Goal: Task Accomplishment & Management: Complete application form

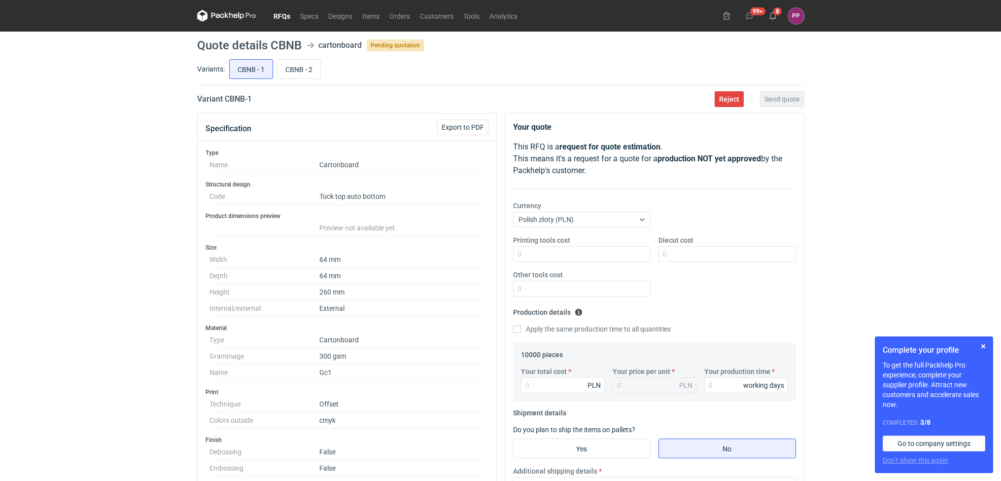
click at [377, 289] on dd "260 mm" at bounding box center [402, 292] width 165 height 16
click at [525, 256] on input "Printing tools cost" at bounding box center [582, 254] width 138 height 16
type input "0"
click at [666, 253] on input "Diecut cost" at bounding box center [728, 254] width 138 height 16
type input "0"
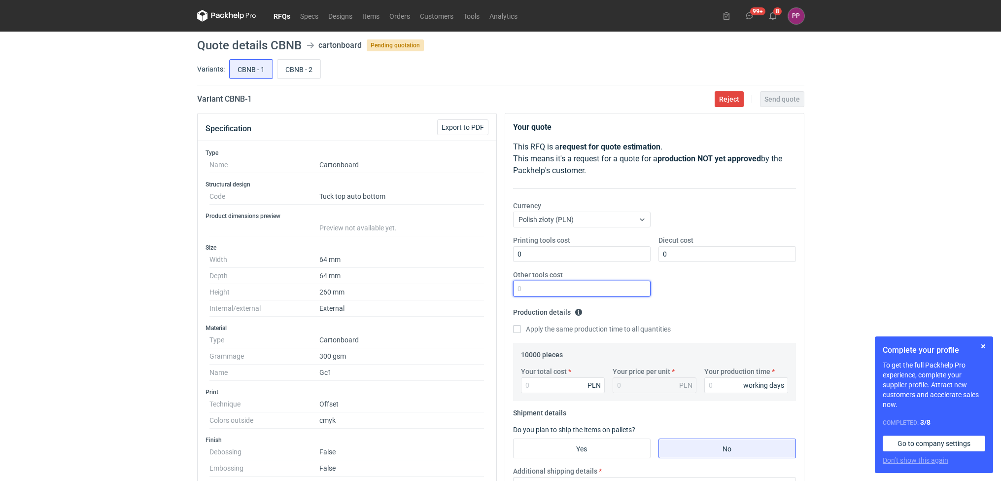
click at [592, 286] on input "Other tools cost" at bounding box center [582, 289] width 138 height 16
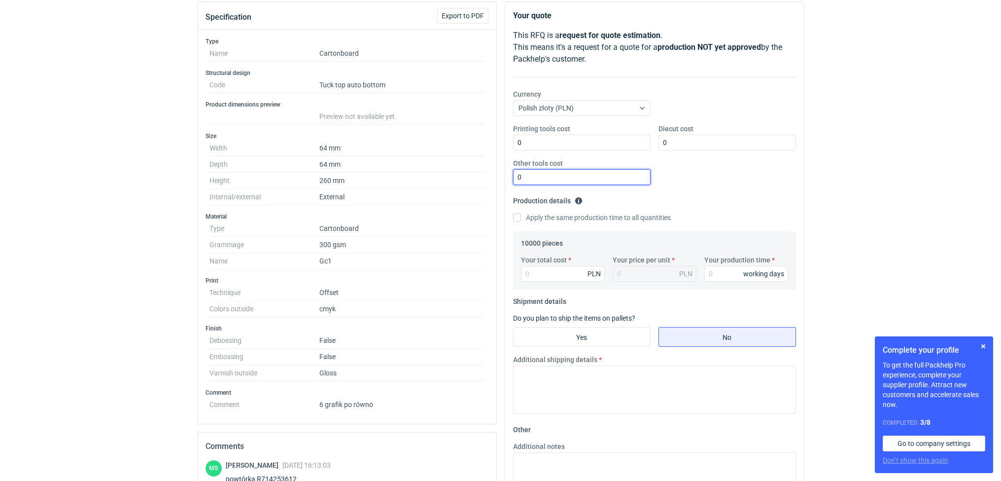
scroll to position [120, 0]
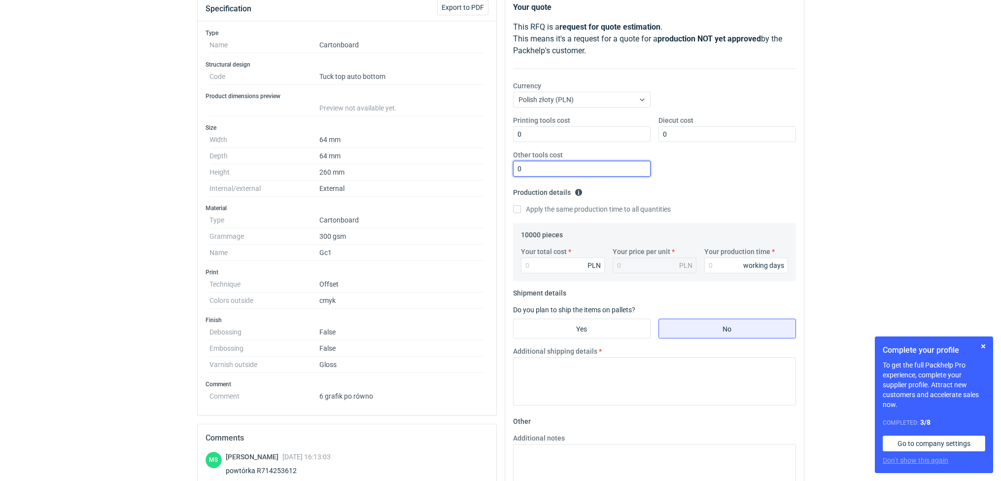
type input "0"
click at [545, 256] on label "Your total cost" at bounding box center [544, 252] width 46 height 10
click at [545, 257] on input "Your total cost" at bounding box center [563, 265] width 84 height 16
click at [540, 265] on input "Your total cost" at bounding box center [563, 265] width 84 height 16
type input "7900"
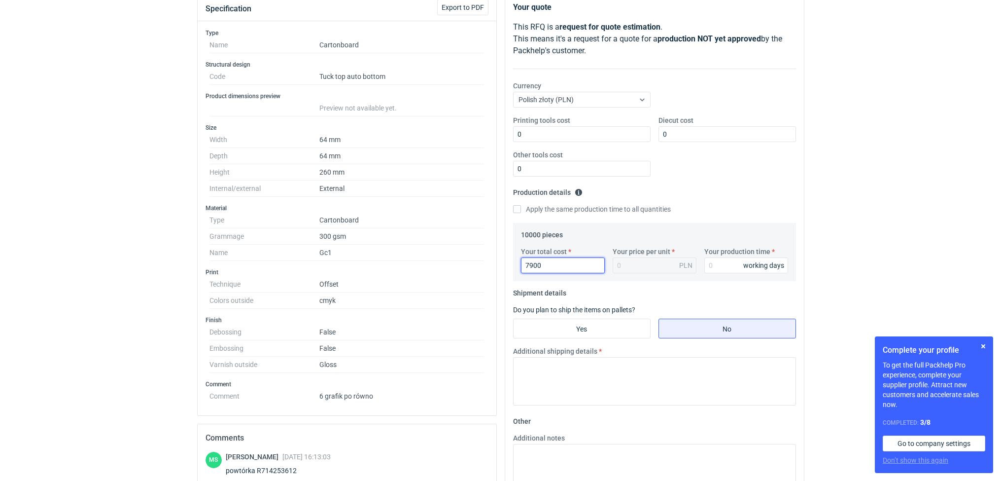
type input "0.79"
type input "7900"
click at [725, 272] on input "Your production time" at bounding box center [747, 265] width 84 height 16
type input "12"
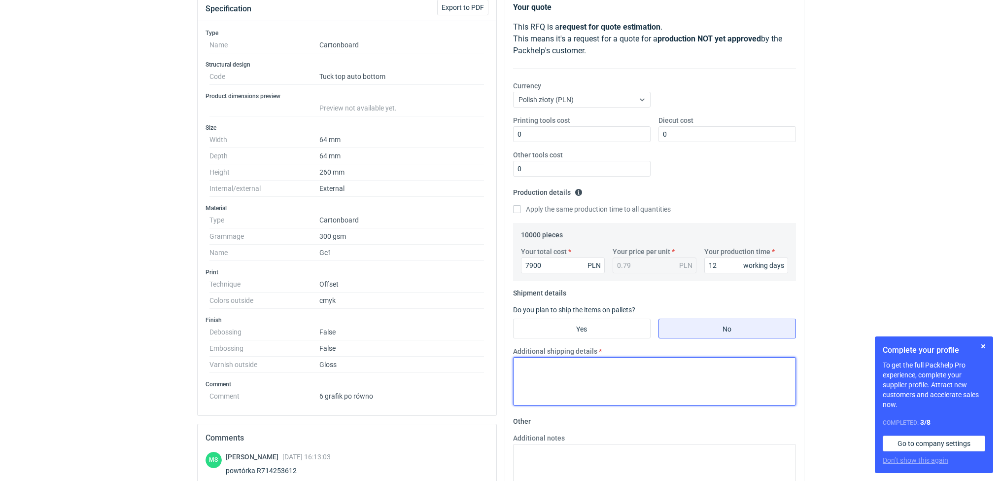
click at [617, 381] on textarea "Additional shipping details" at bounding box center [654, 381] width 283 height 48
type textarea "dane z poprzedniej produkcji"
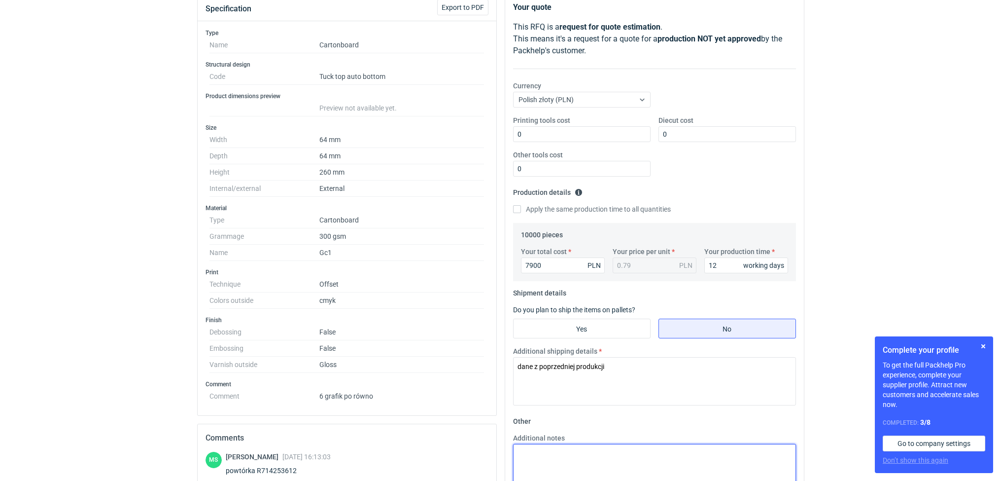
click at [549, 455] on textarea "Additional notes" at bounding box center [654, 468] width 283 height 48
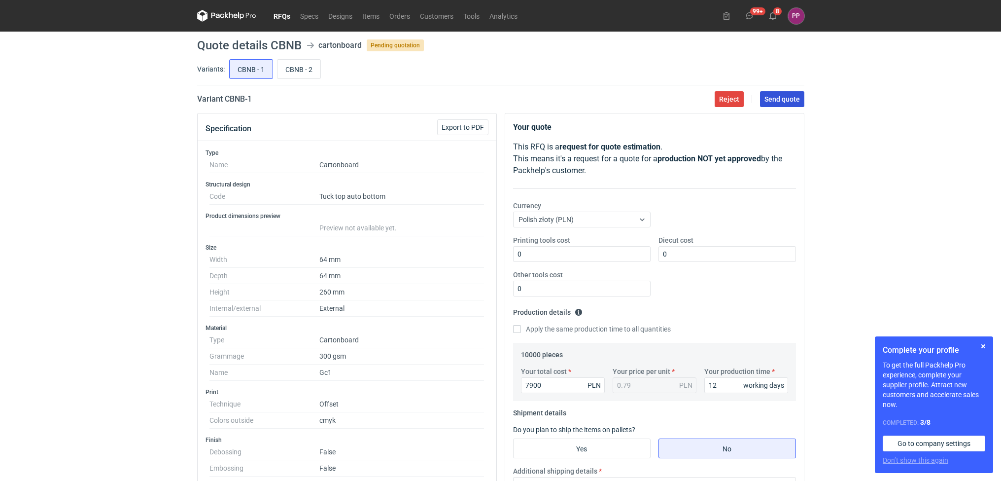
type textarea "dane z poprzedniej produkcji"
click at [780, 104] on button "Send quote" at bounding box center [782, 99] width 44 height 16
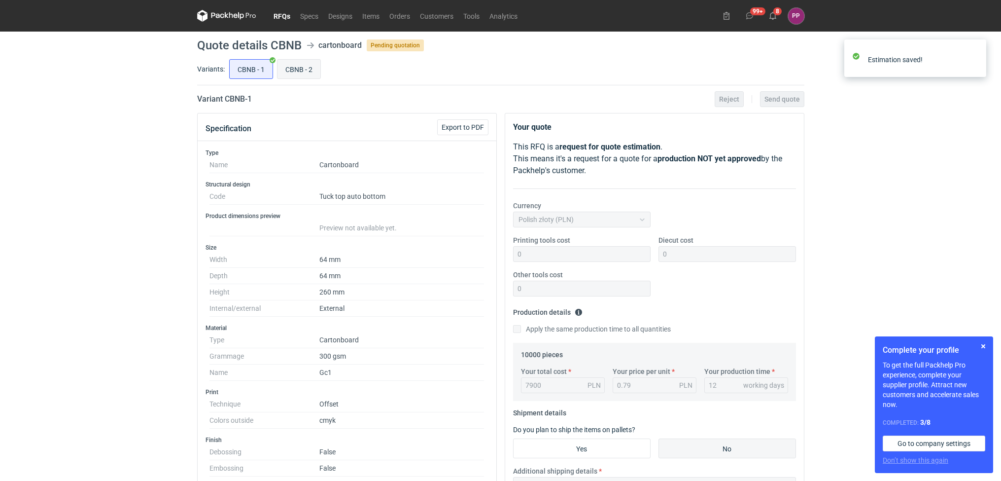
click at [287, 65] on input "CBNB - 2" at bounding box center [299, 69] width 43 height 19
radio input "true"
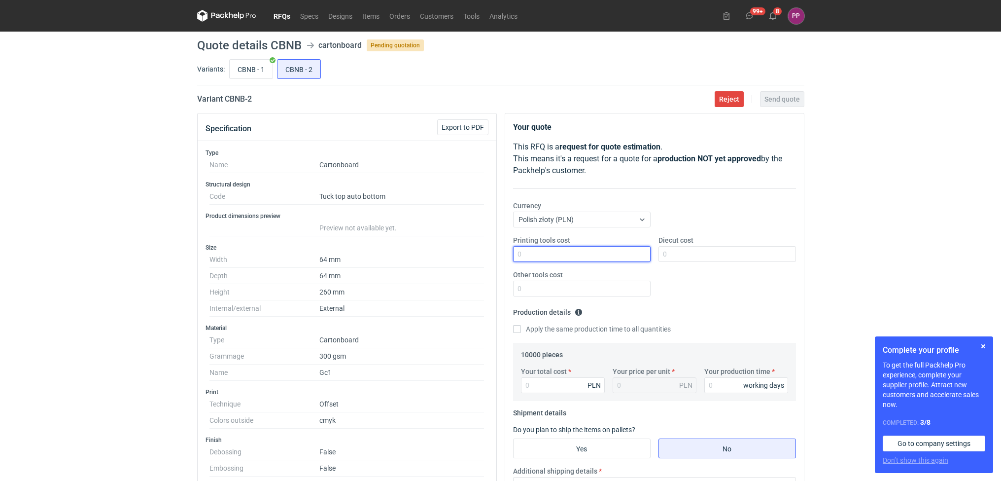
click at [592, 258] on input "Printing tools cost" at bounding box center [582, 254] width 138 height 16
type input "0"
click at [672, 259] on input "Diecut cost" at bounding box center [728, 254] width 138 height 16
type input "0"
click at [623, 291] on input "Other tools cost" at bounding box center [582, 289] width 138 height 16
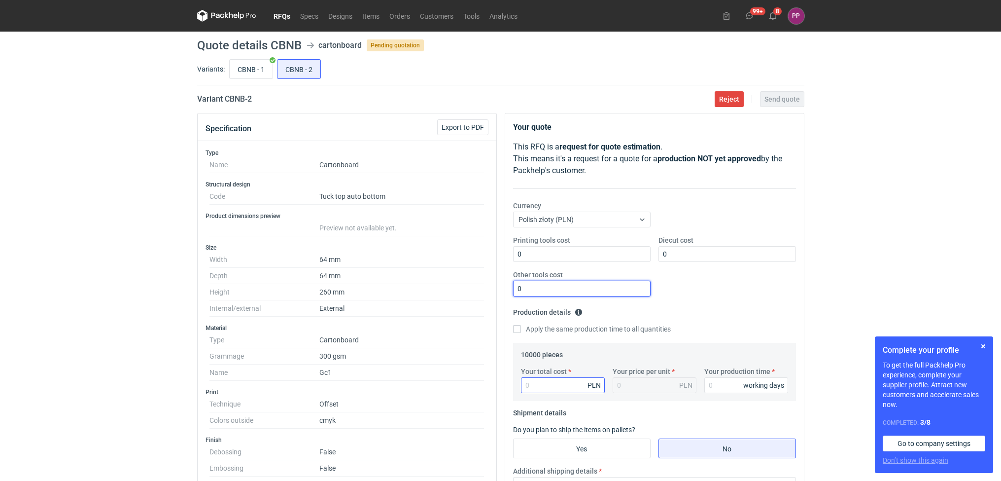
type input "0"
click at [566, 388] on input "Your total cost" at bounding box center [563, 385] width 84 height 16
type input "82"
type input "0.01"
type input "8250"
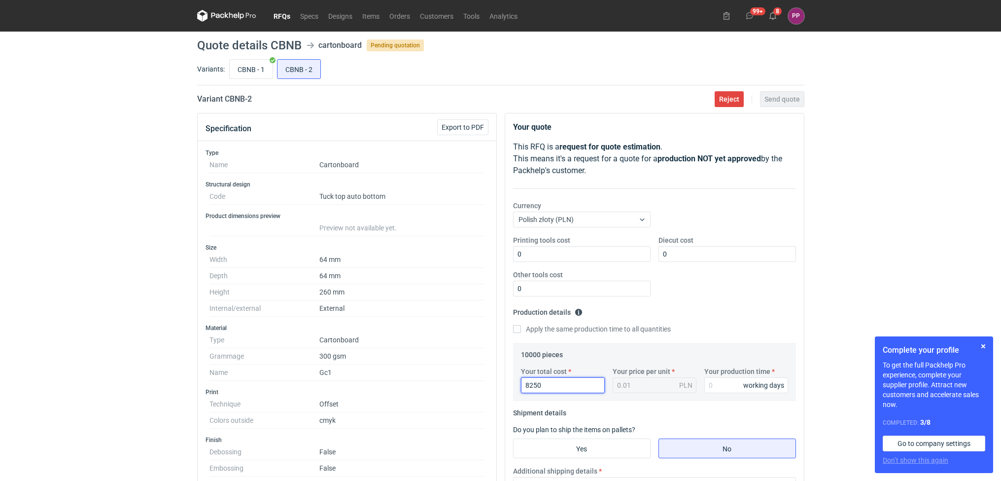
type input "0.83"
type input "8250"
click at [728, 389] on input "Your production time" at bounding box center [747, 385] width 84 height 16
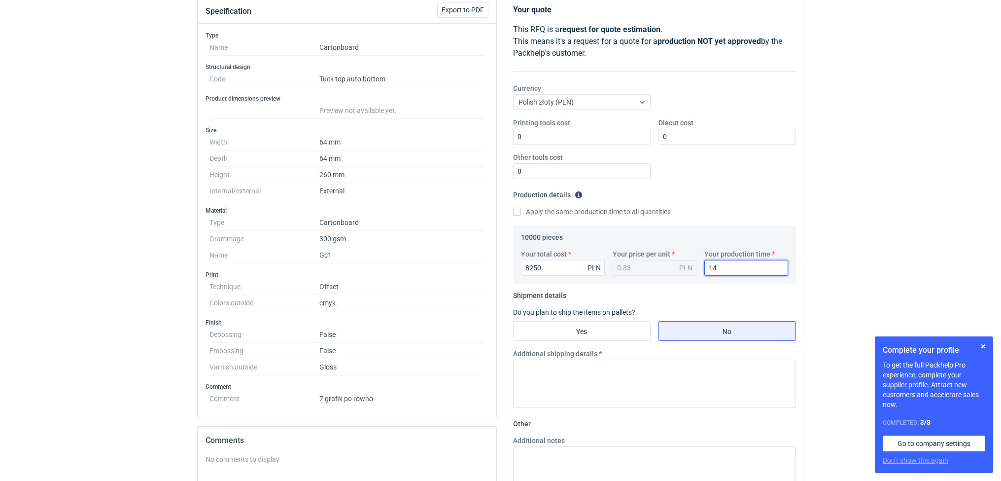
scroll to position [123, 0]
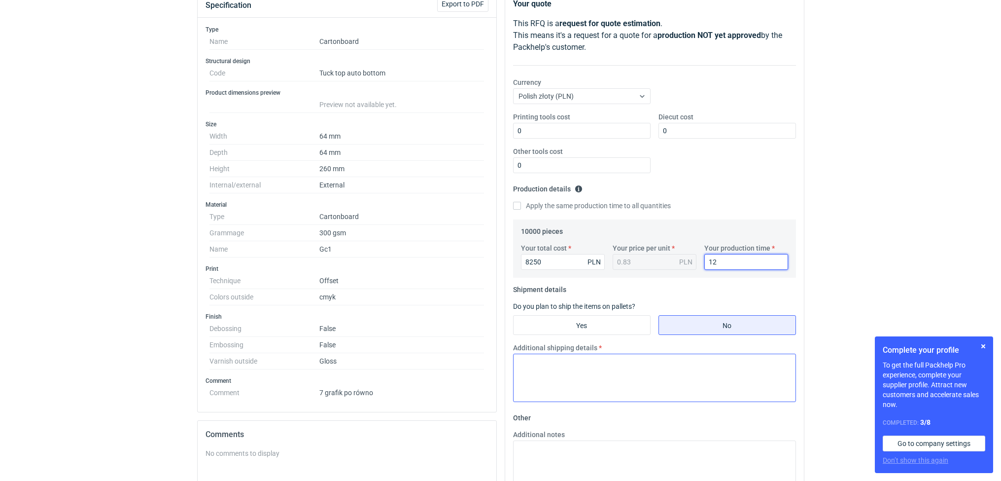
type input "12"
click at [604, 365] on textarea "Additional shipping details" at bounding box center [654, 378] width 283 height 48
type textarea "dane z poprzedniej produkcji"
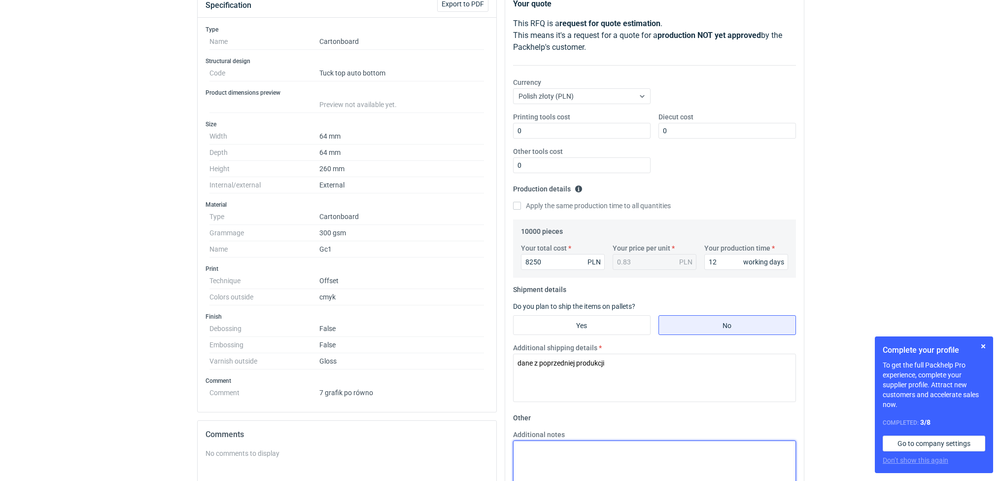
click at [550, 454] on textarea "Additional notes" at bounding box center [654, 464] width 283 height 48
type textarea "dane z poprzedniej produkcji"
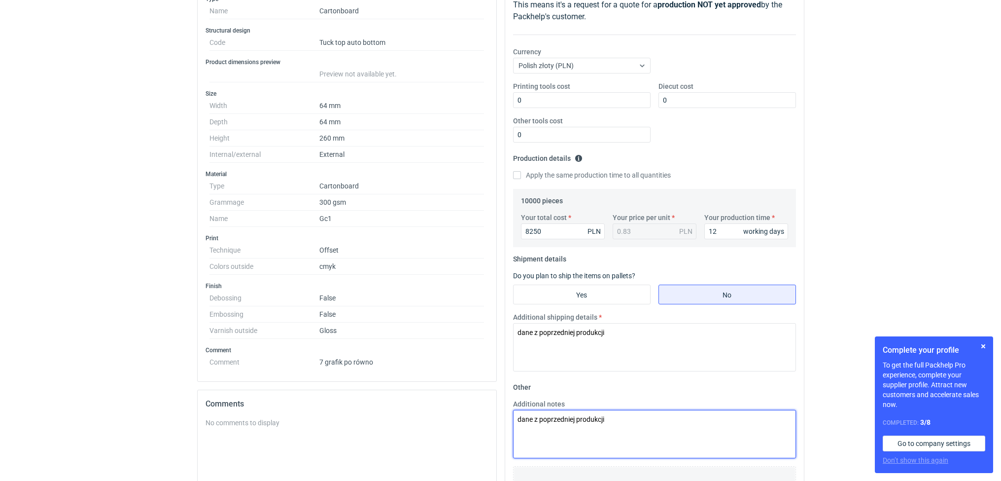
scroll to position [42, 0]
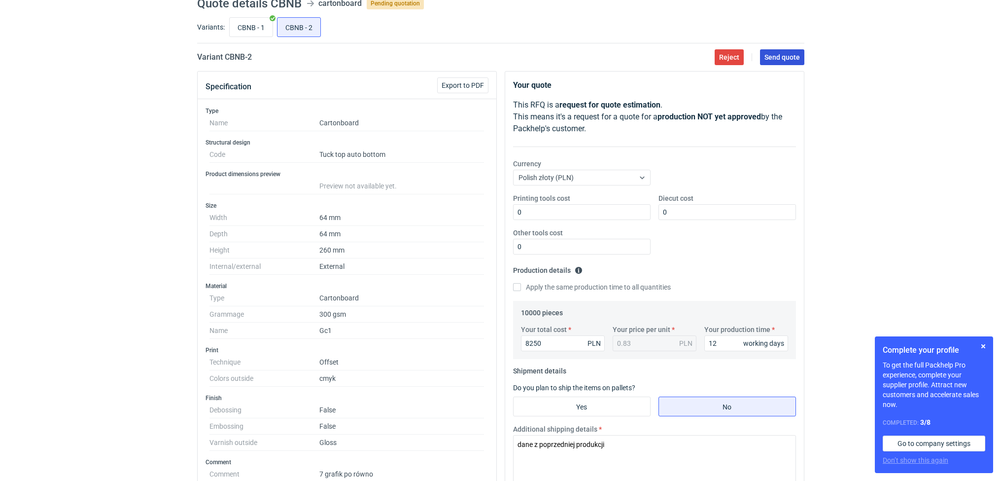
click at [784, 55] on span "Send quote" at bounding box center [783, 57] width 36 height 7
